Goal: Task Accomplishment & Management: Complete application form

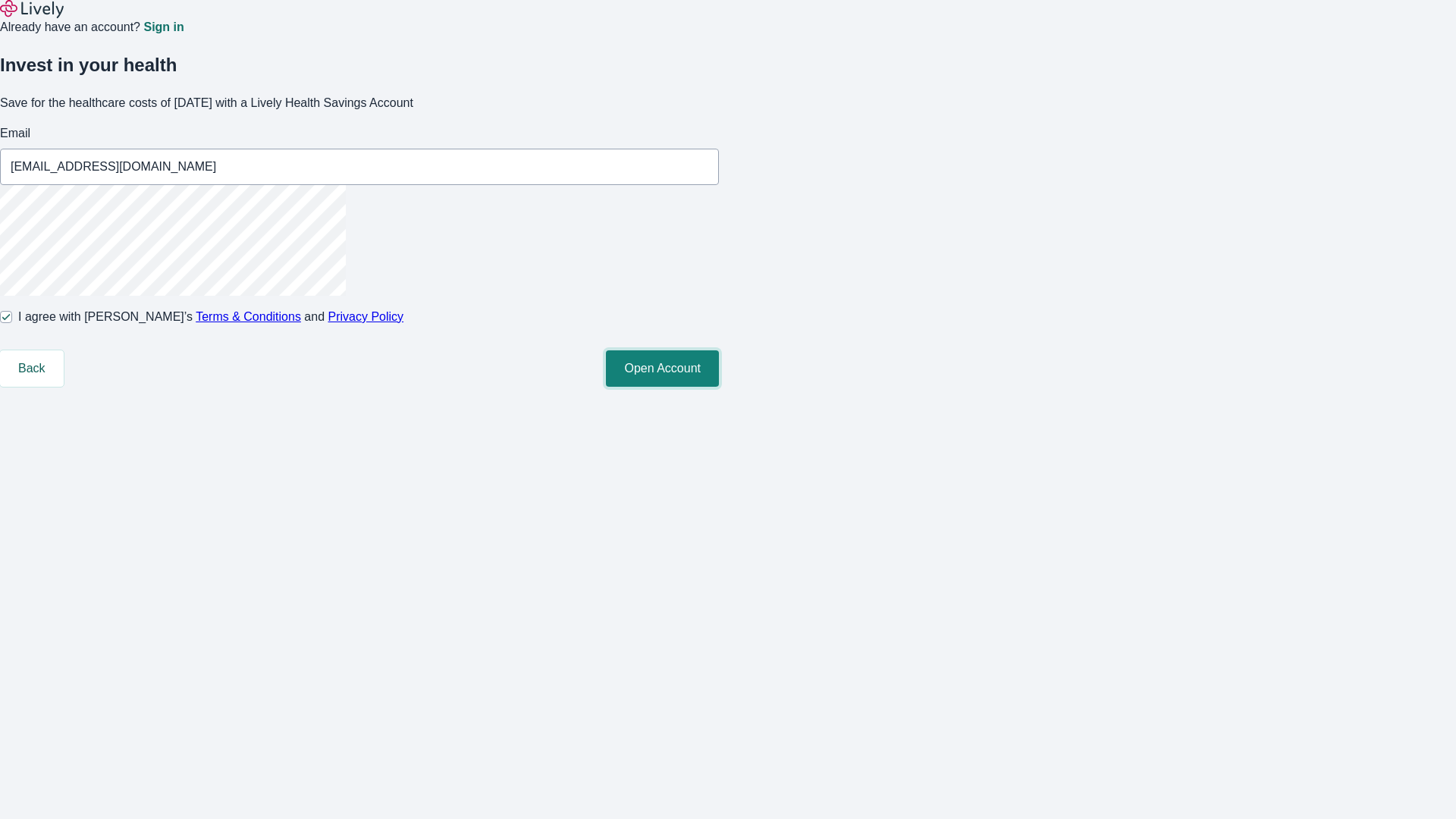
click at [719, 387] on button "Open Account" at bounding box center [662, 369] width 113 height 36
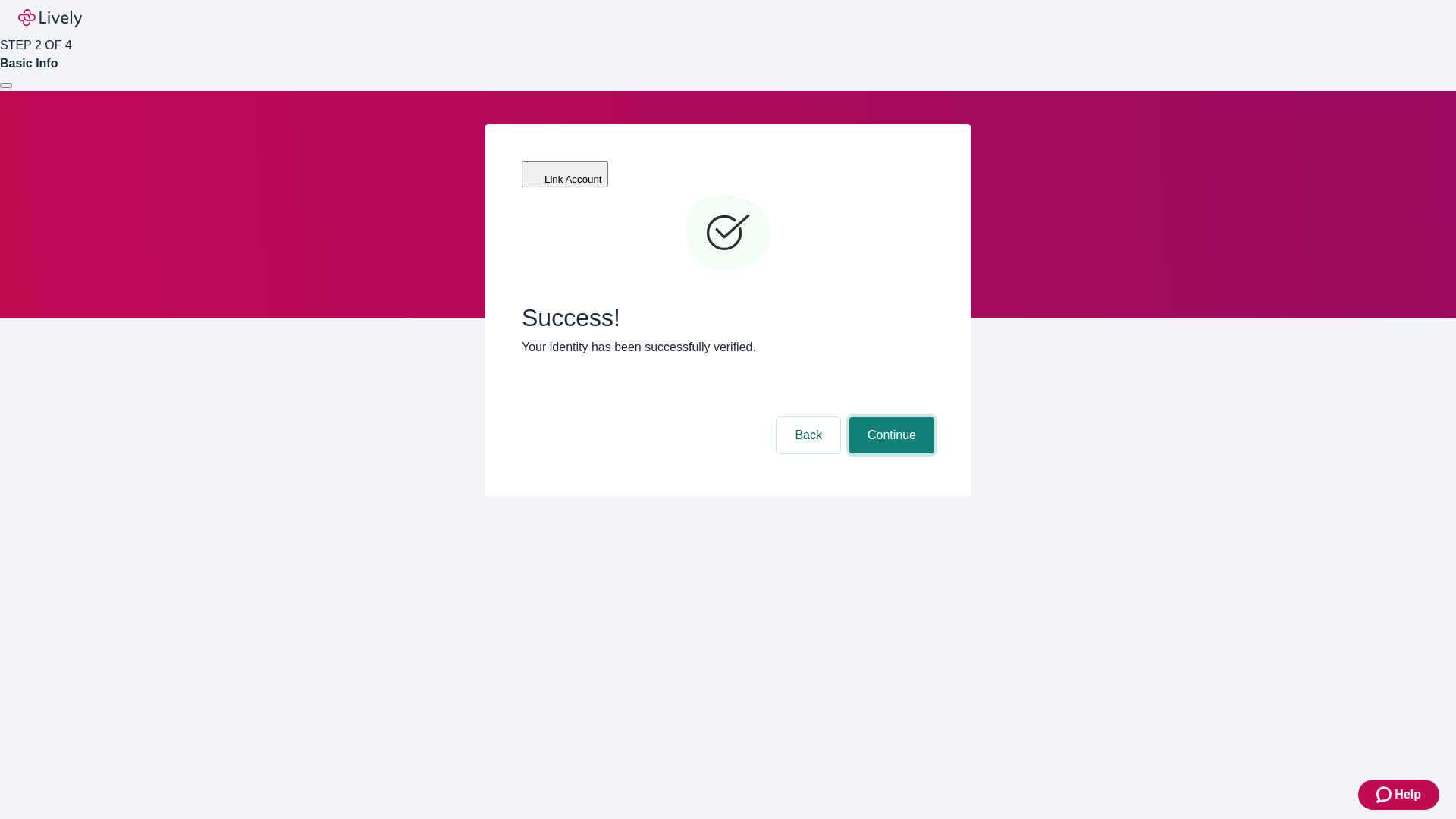
click at [890, 417] on button "Continue" at bounding box center [892, 435] width 85 height 36
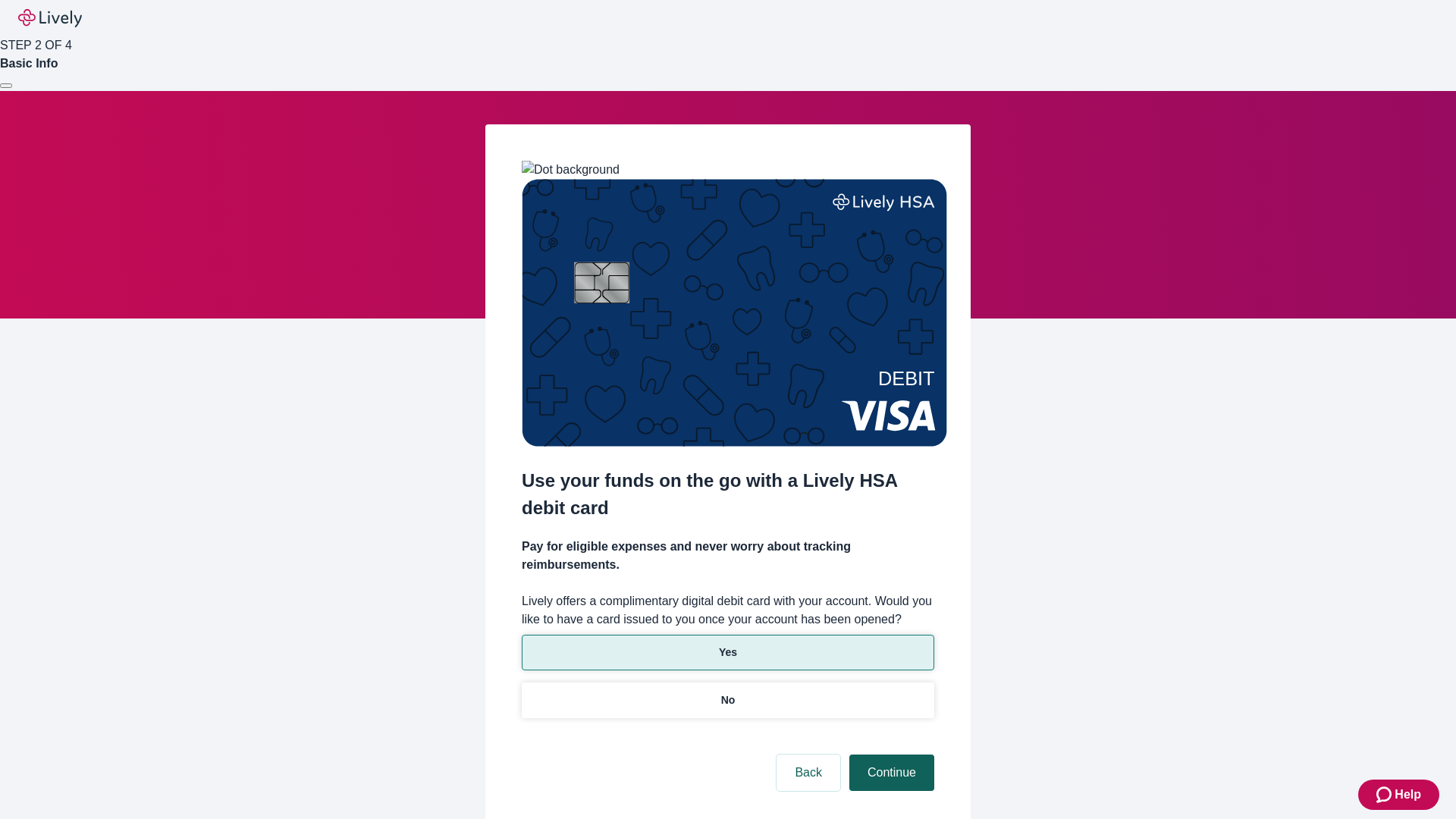
click at [728, 645] on p "Yes" at bounding box center [728, 653] width 18 height 16
click at [890, 755] on button "Continue" at bounding box center [892, 773] width 85 height 36
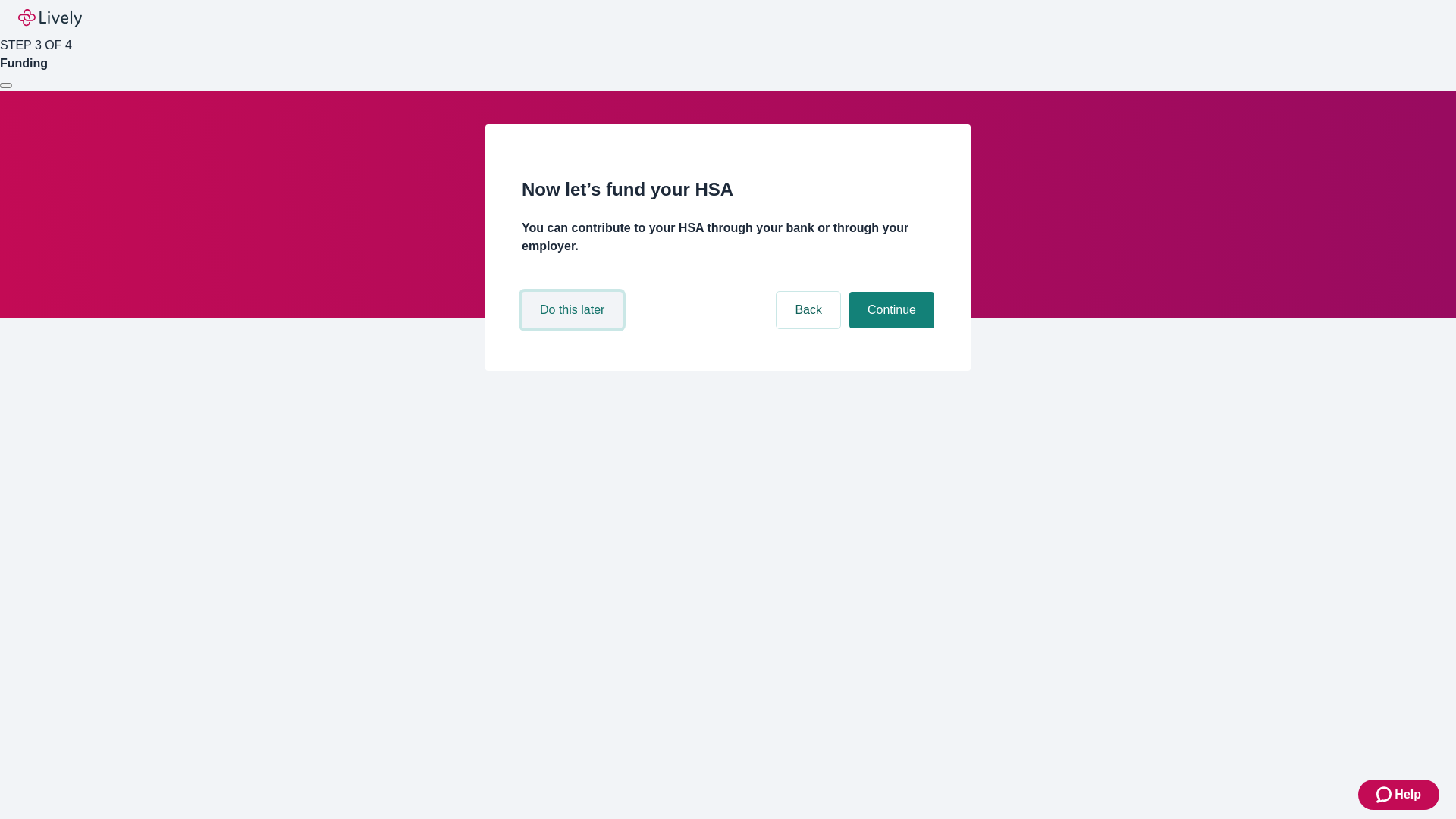
click at [574, 329] on button "Do this later" at bounding box center [572, 310] width 101 height 36
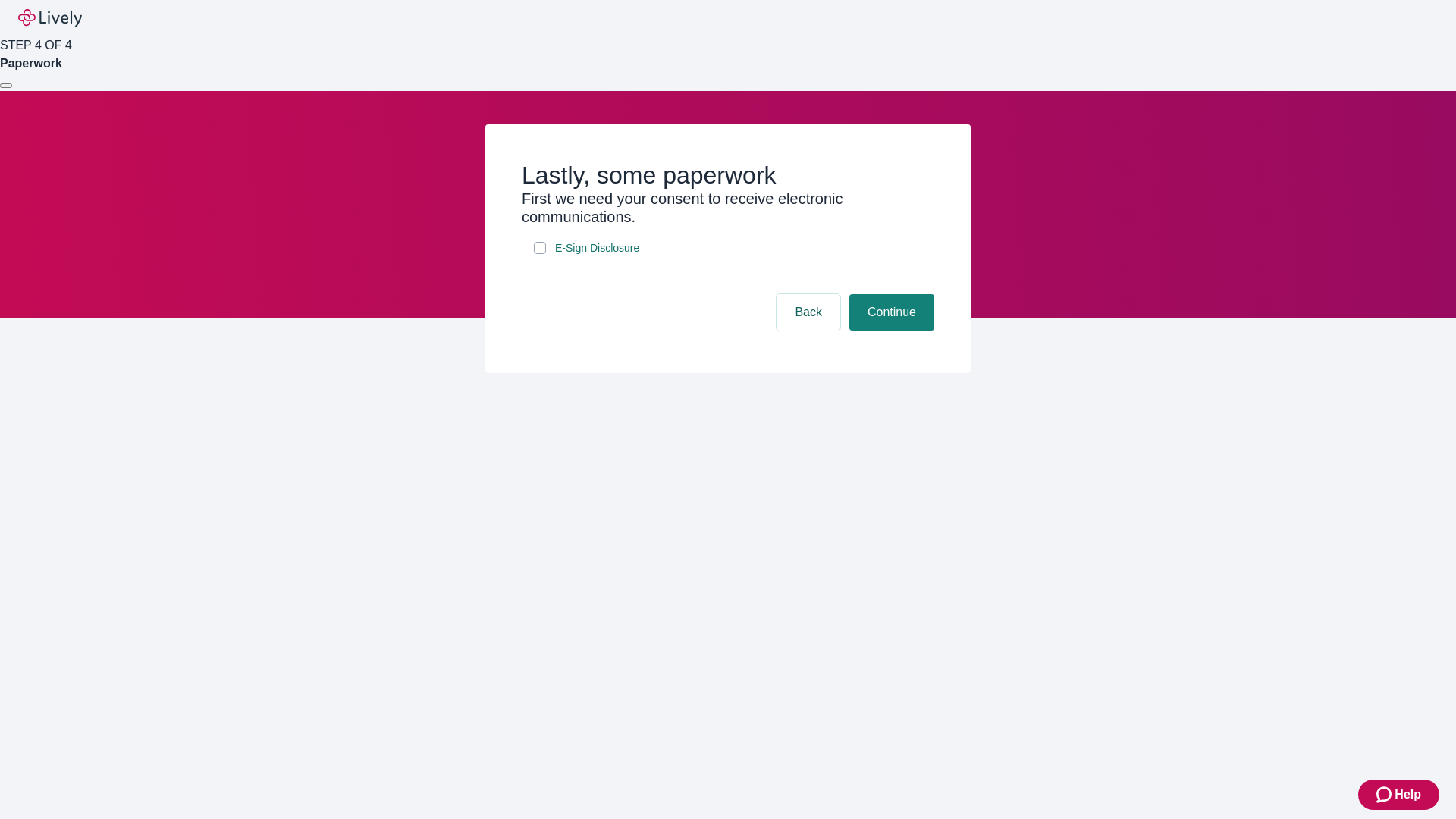
click at [540, 254] on input "E-Sign Disclosure" at bounding box center [539, 247] width 12 height 12
checkbox input "true"
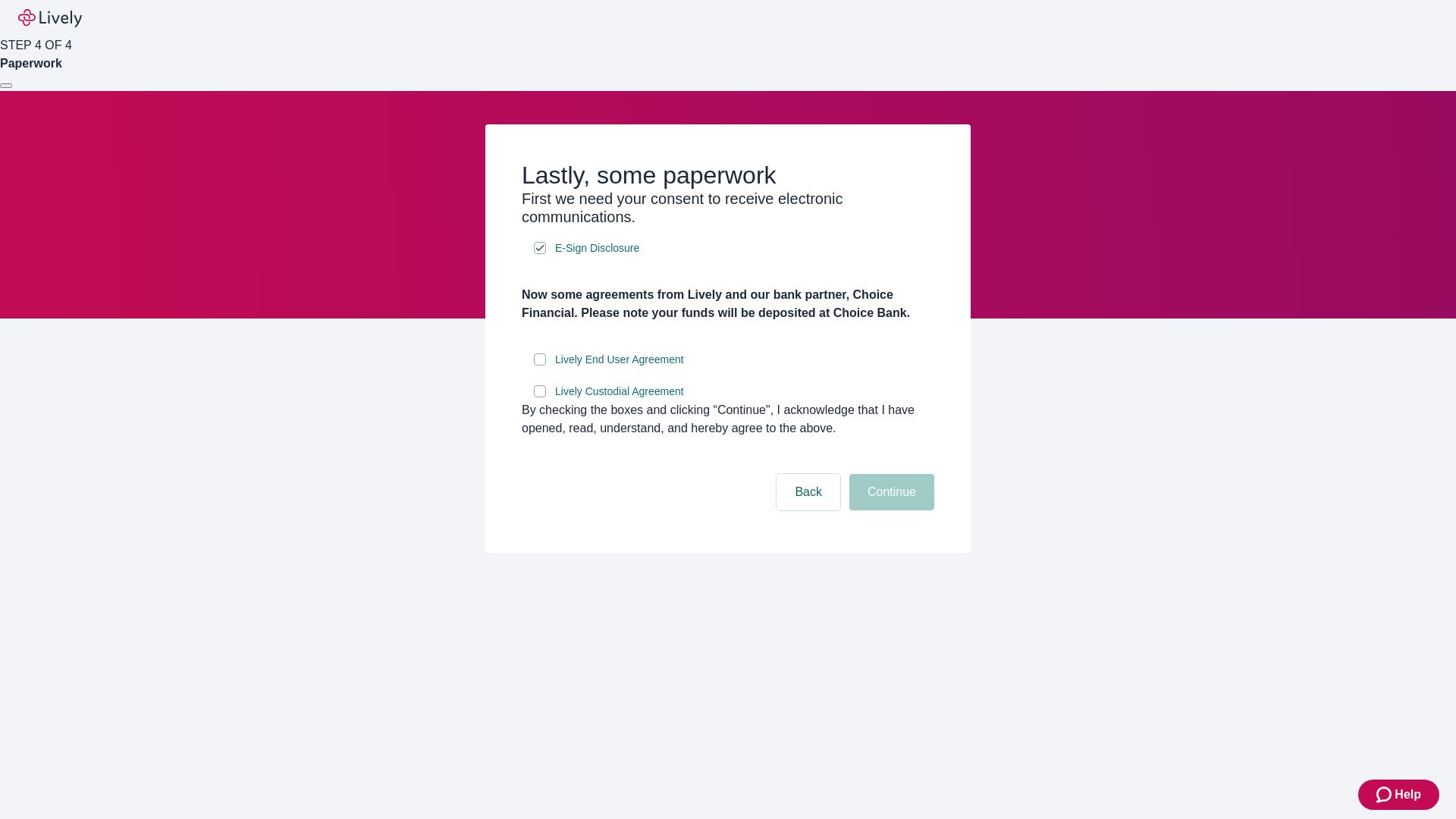
click at [540, 366] on input "Lively End User Agreement" at bounding box center [539, 359] width 12 height 12
checkbox input "true"
click at [540, 398] on input "Lively Custodial Agreement" at bounding box center [539, 390] width 12 height 12
checkbox input "true"
click at [890, 510] on button "Continue" at bounding box center [892, 492] width 85 height 36
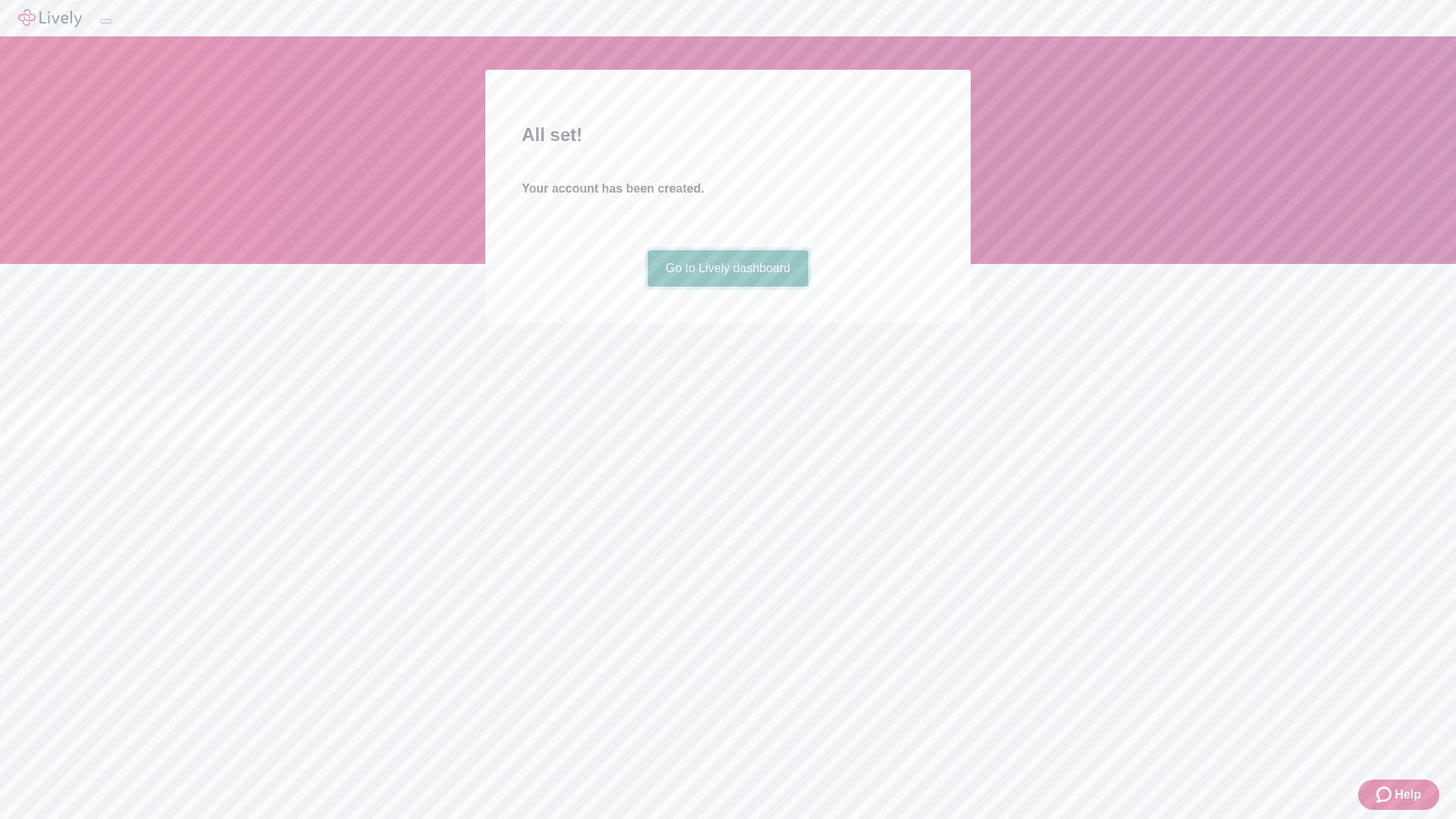
click at [728, 286] on link "Go to Lively dashboard" at bounding box center [728, 268] width 161 height 36
